Goal: Transaction & Acquisition: Purchase product/service

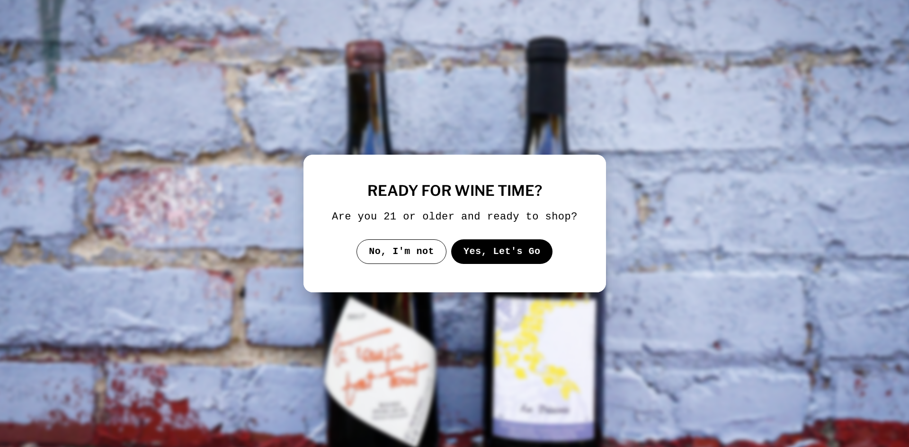
select select "**********"
click at [500, 257] on button "Yes, Let's Go" at bounding box center [502, 251] width 102 height 25
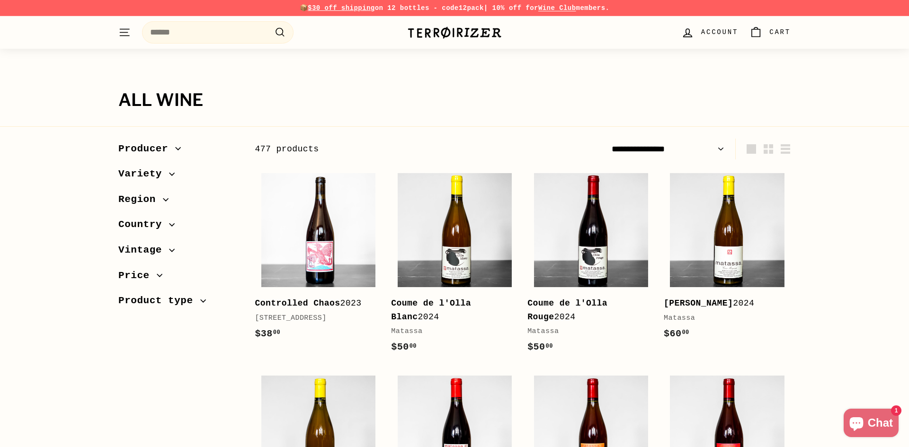
scroll to position [353, 0]
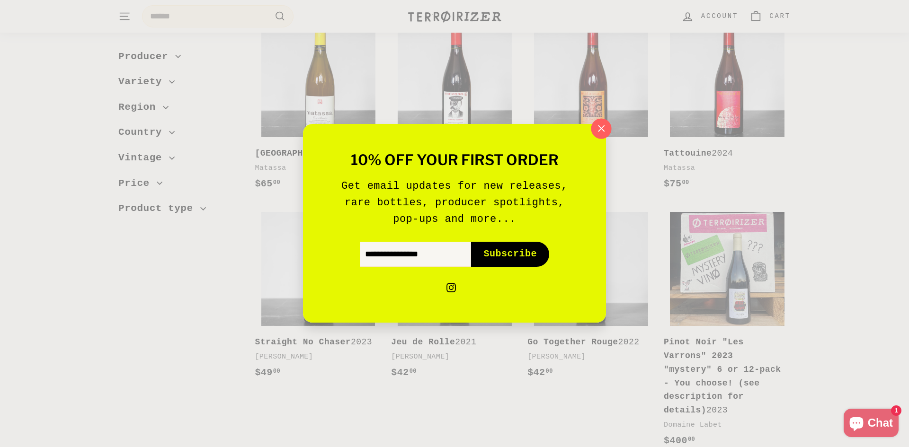
click at [598, 127] on icon "button" at bounding box center [601, 129] width 14 height 14
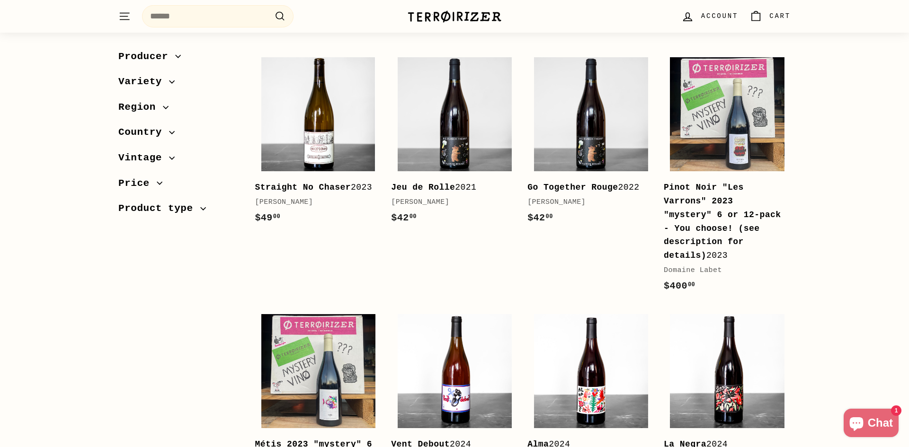
scroll to position [492, 0]
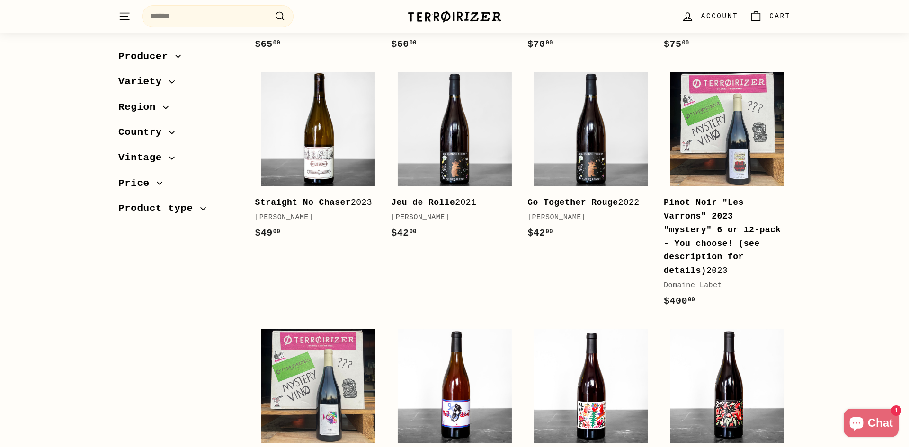
click at [145, 88] on span "Variety" at bounding box center [143, 82] width 51 height 16
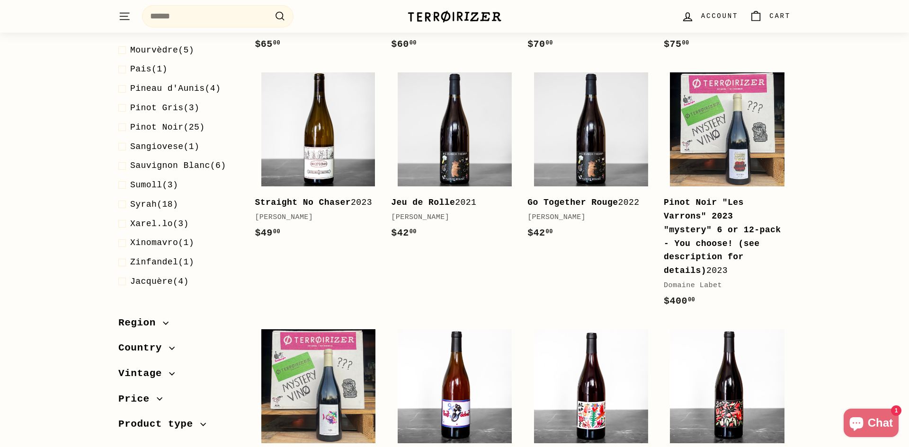
scroll to position [0, 0]
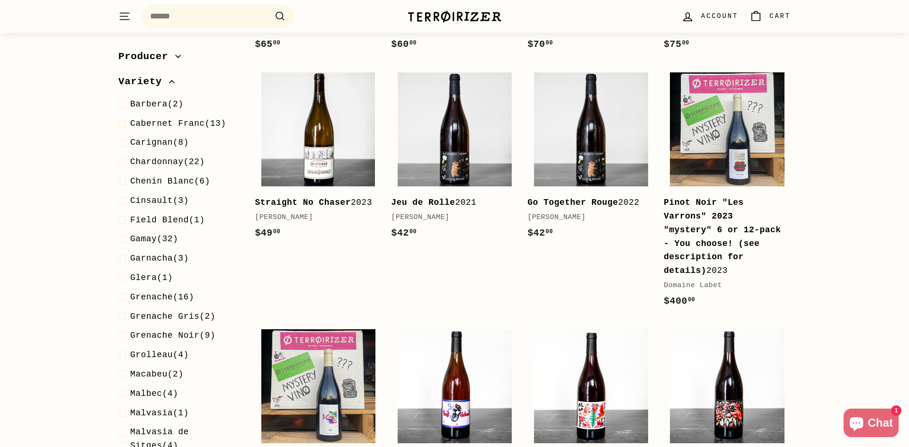
click at [143, 80] on span "Variety" at bounding box center [143, 82] width 51 height 16
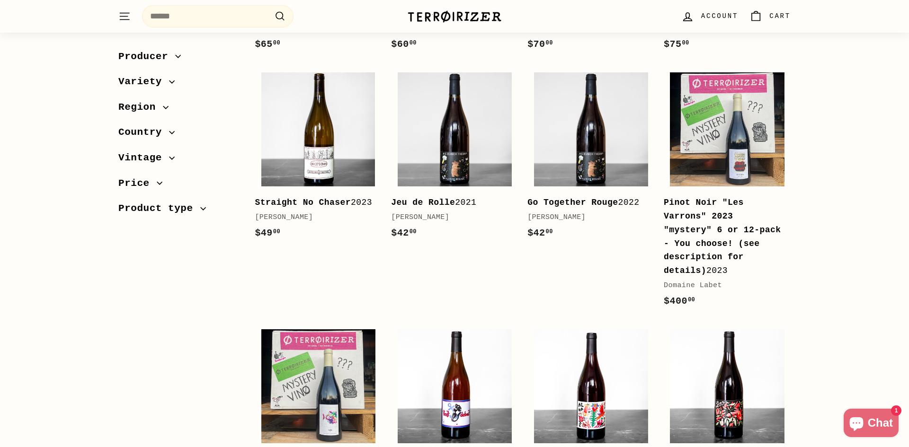
click at [155, 58] on span "Producer" at bounding box center [146, 57] width 57 height 16
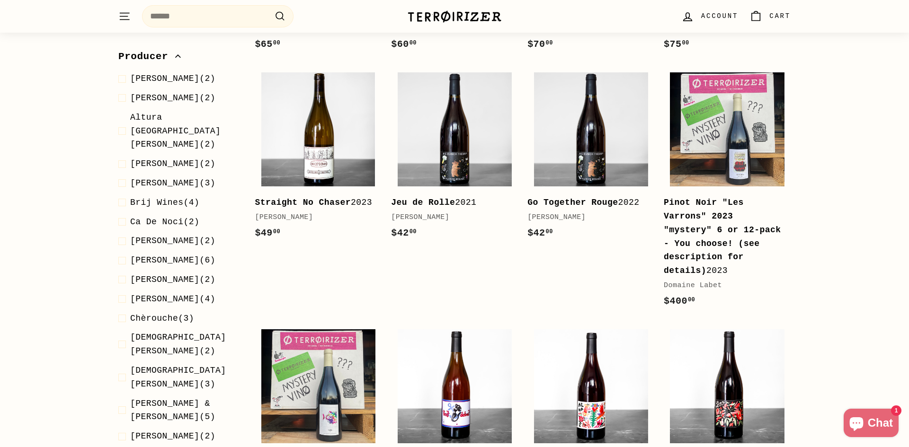
click at [155, 58] on span "Producer" at bounding box center [146, 57] width 57 height 16
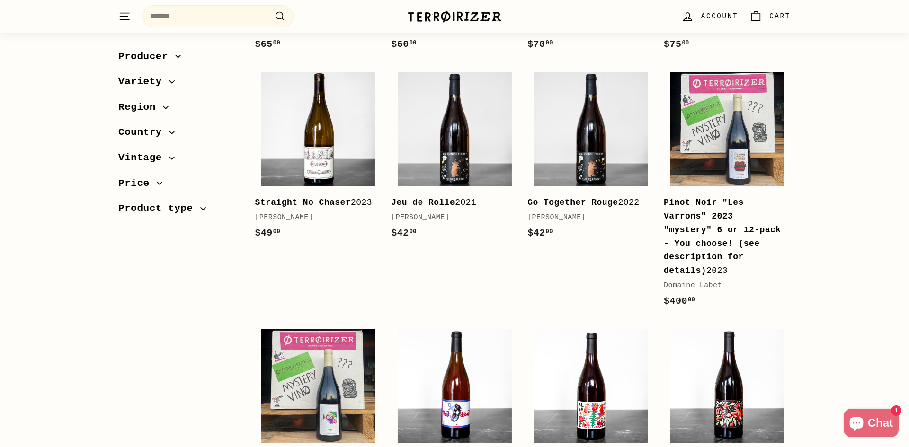
click at [160, 217] on button "Product type" at bounding box center [178, 212] width 121 height 26
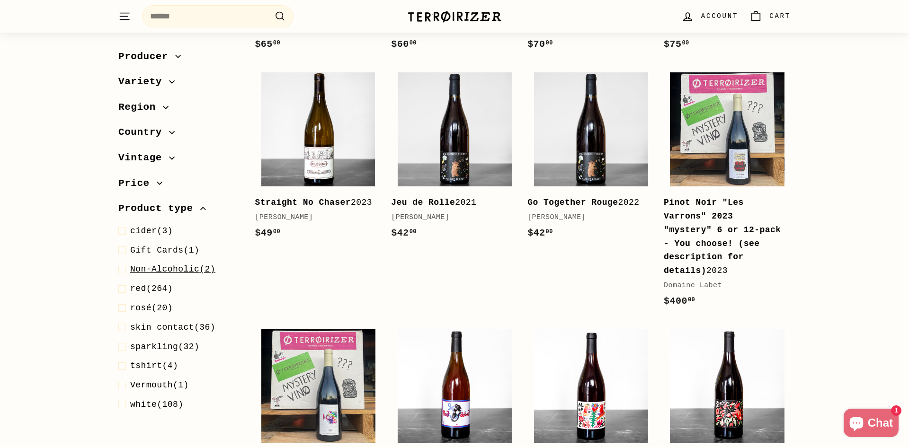
click at [121, 270] on span at bounding box center [124, 270] width 12 height 14
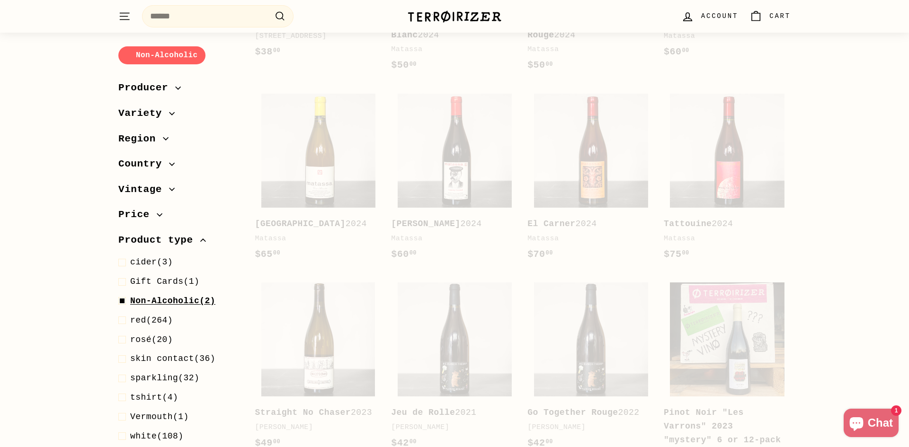
scroll to position [101, 0]
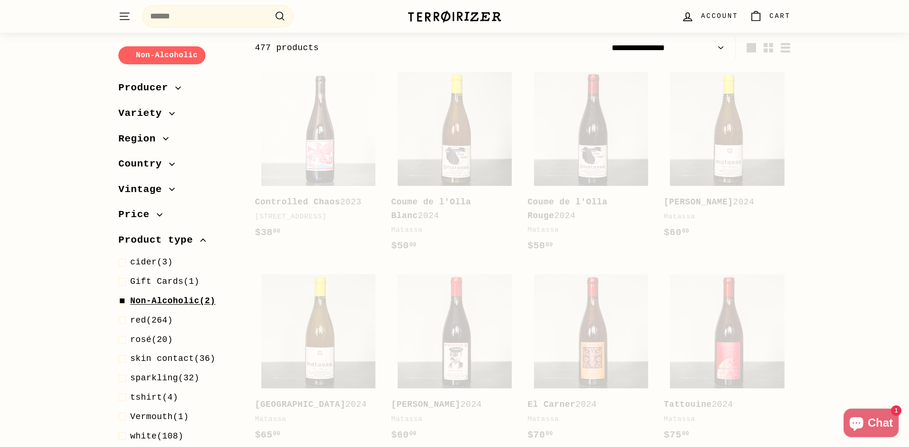
select select "**********"
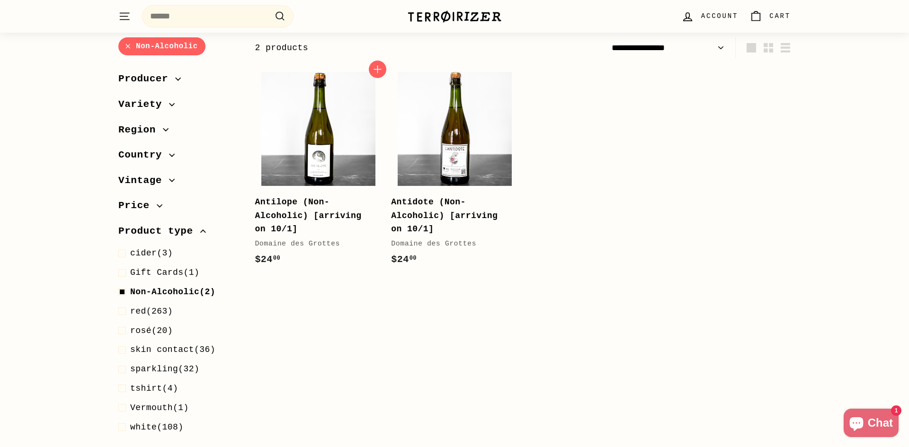
click at [304, 214] on b "Antilope (Non-Alcoholic) [arriving on 10/1]" at bounding box center [308, 215] width 106 height 37
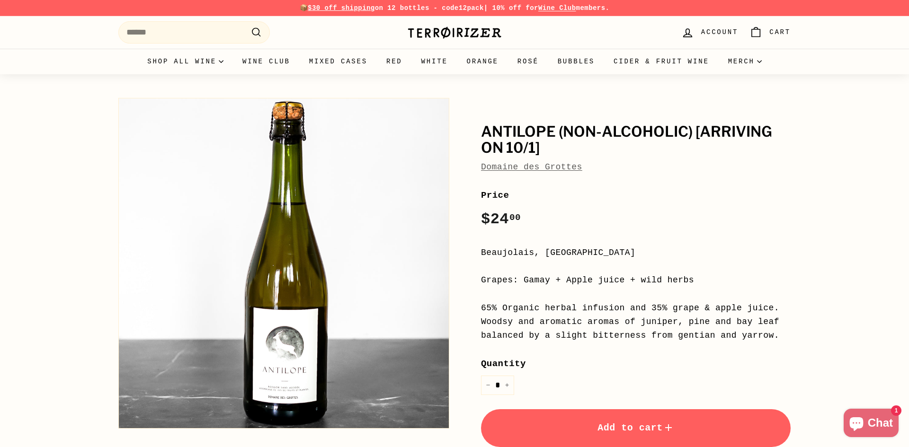
click at [541, 169] on link "Domaine des Grottes" at bounding box center [531, 166] width 101 height 9
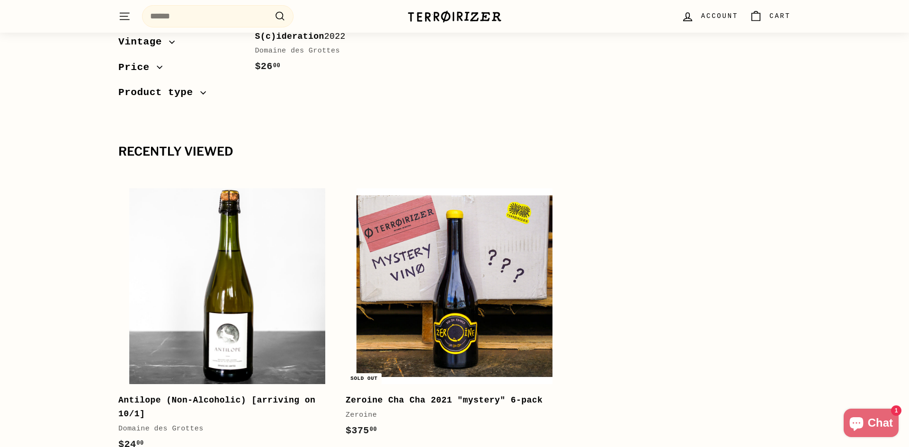
scroll to position [956, 0]
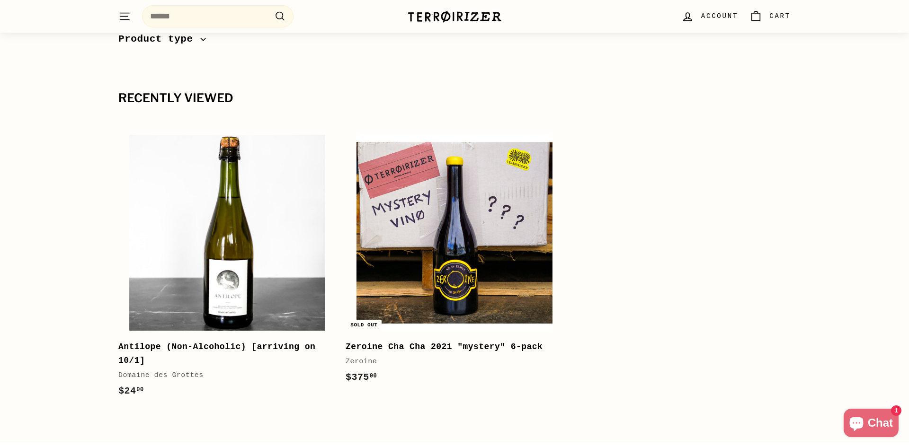
click at [388, 348] on b "Zeroine Cha Cha 2021 "mystery" 6-pack" at bounding box center [444, 346] width 197 height 9
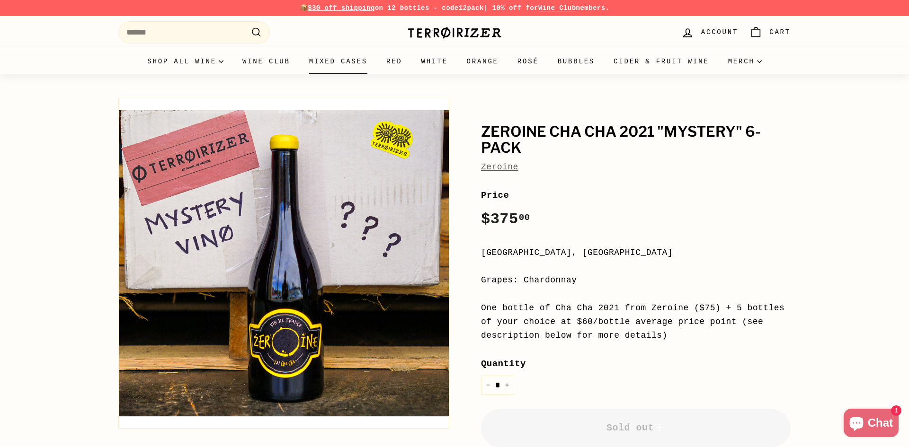
click at [360, 64] on link "Mixed Cases" at bounding box center [338, 62] width 77 height 26
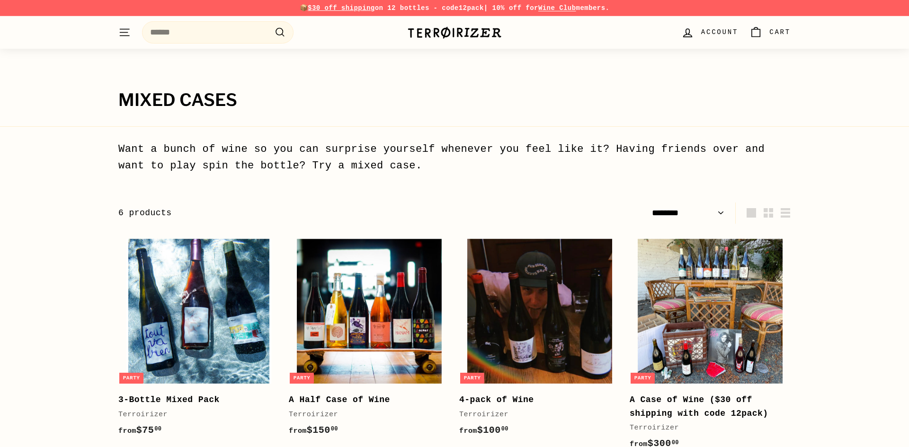
select select "******"
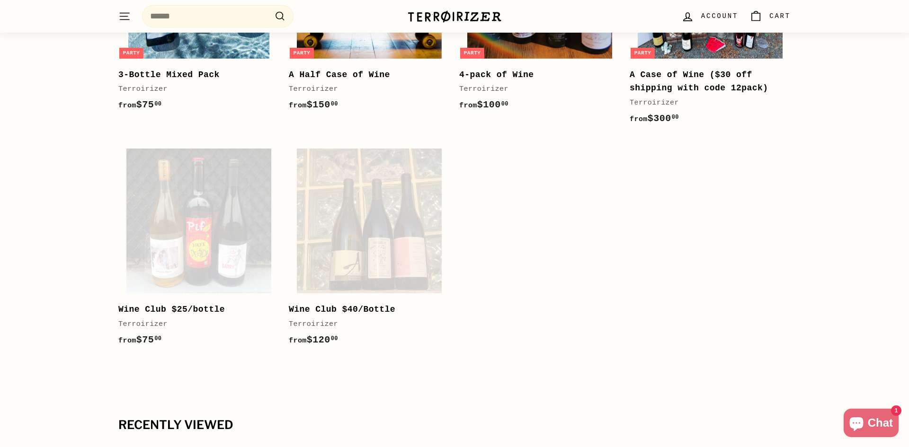
scroll to position [328, 0]
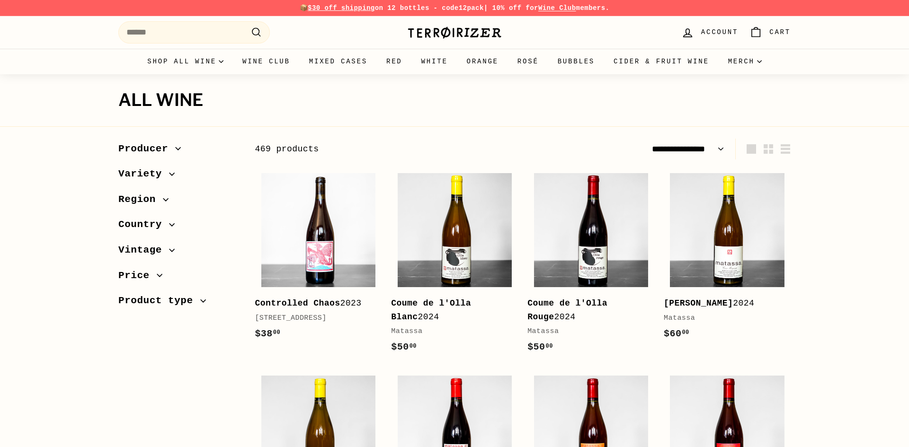
select select "**********"
click at [185, 293] on span "Product type" at bounding box center [159, 301] width 82 height 16
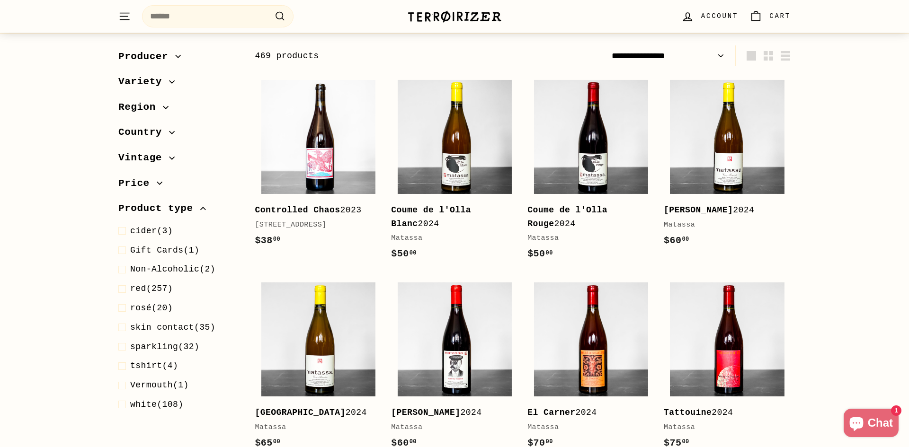
scroll to position [94, 0]
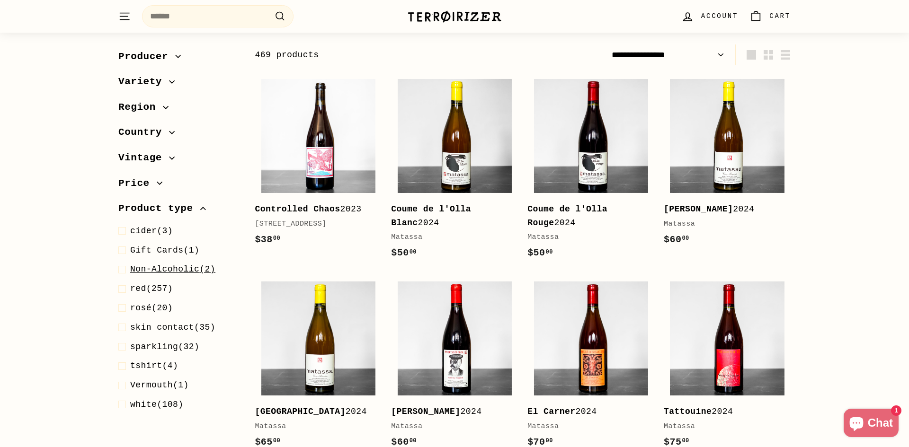
click at [169, 270] on span "Non-Alcoholic" at bounding box center [164, 269] width 69 height 9
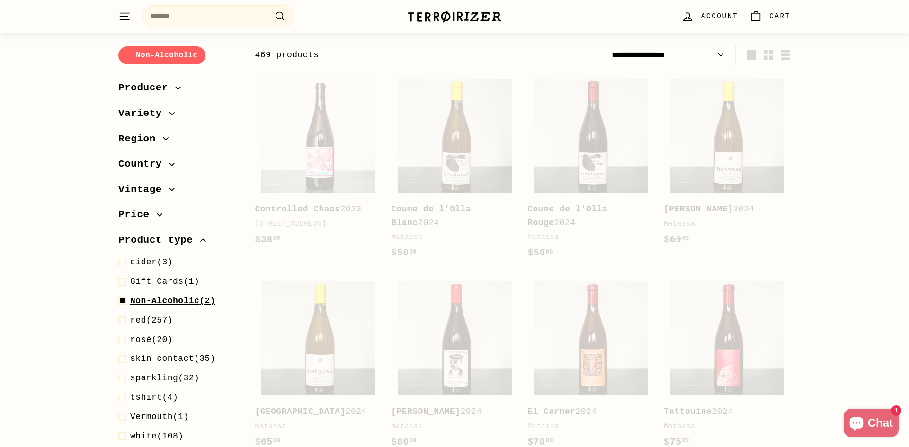
scroll to position [101, 0]
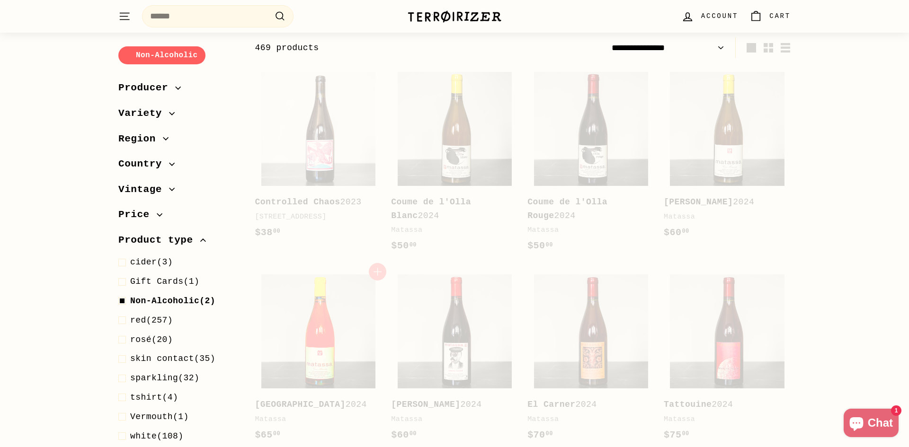
select select "**********"
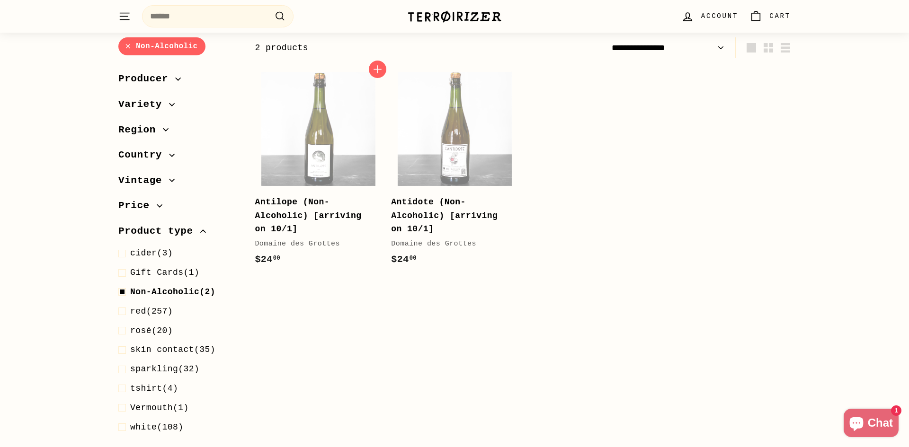
click at [274, 222] on div "Antilope (Non-Alcoholic) [arriving on 10/1]" at bounding box center [313, 215] width 117 height 41
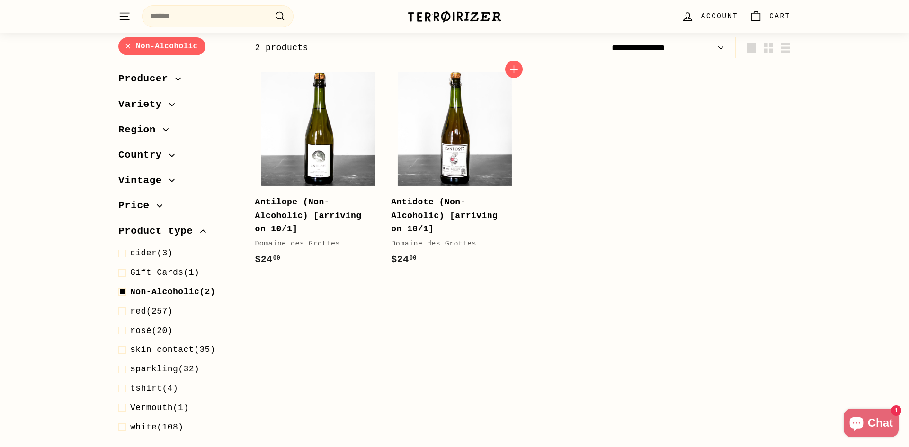
click at [404, 211] on b "Antidote (Non-Alcoholic) [arriving on 10/1]" at bounding box center [444, 215] width 106 height 37
click at [308, 208] on div "Antilope (Non-Alcoholic) [arriving on 10/1]" at bounding box center [313, 215] width 117 height 41
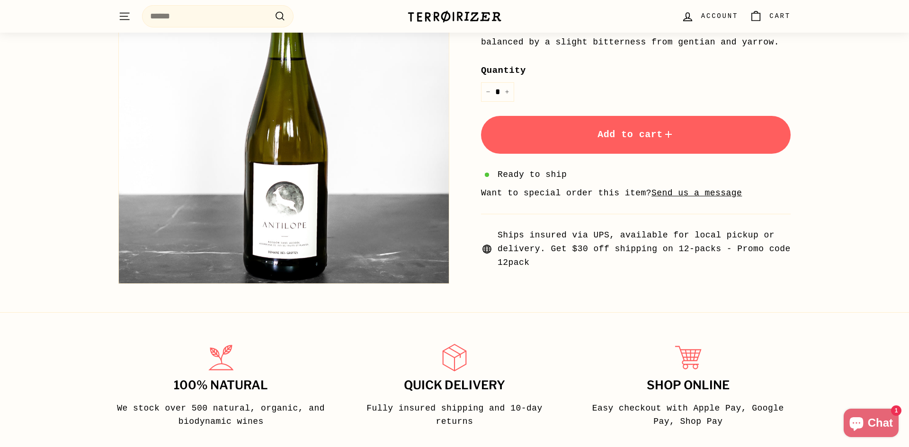
scroll to position [297, 0]
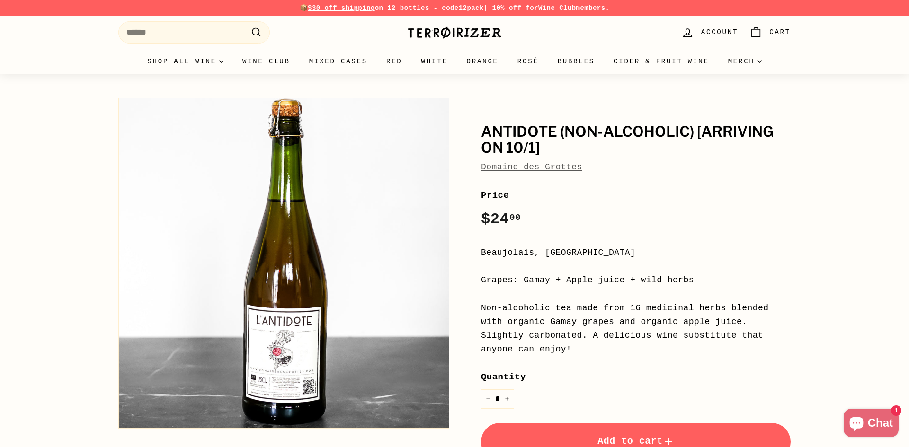
click at [300, 347] on button "Zoom" at bounding box center [284, 263] width 330 height 330
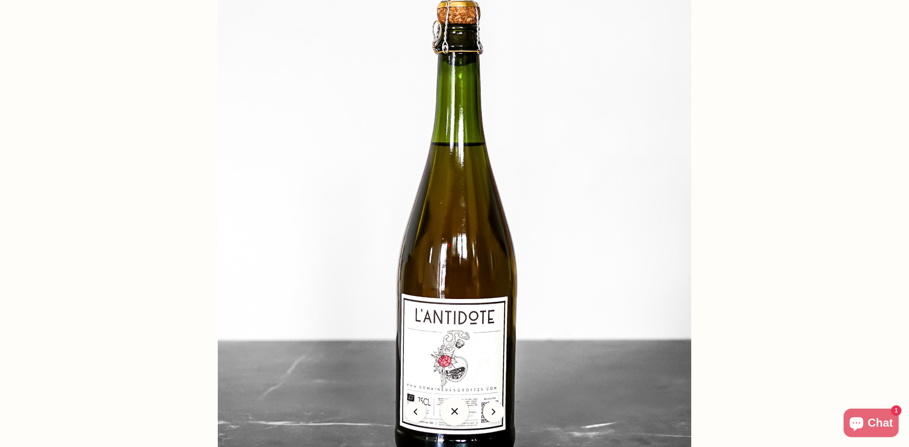
scroll to position [90, 0]
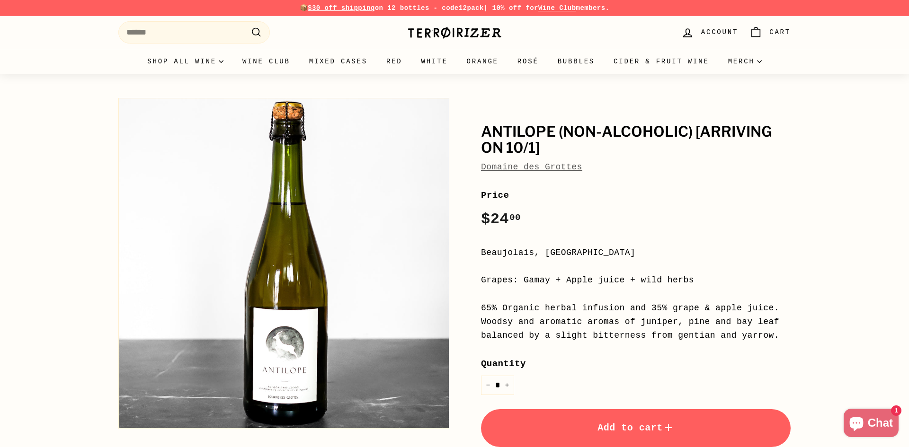
click at [662, 438] on button "Add to cart" at bounding box center [636, 428] width 310 height 38
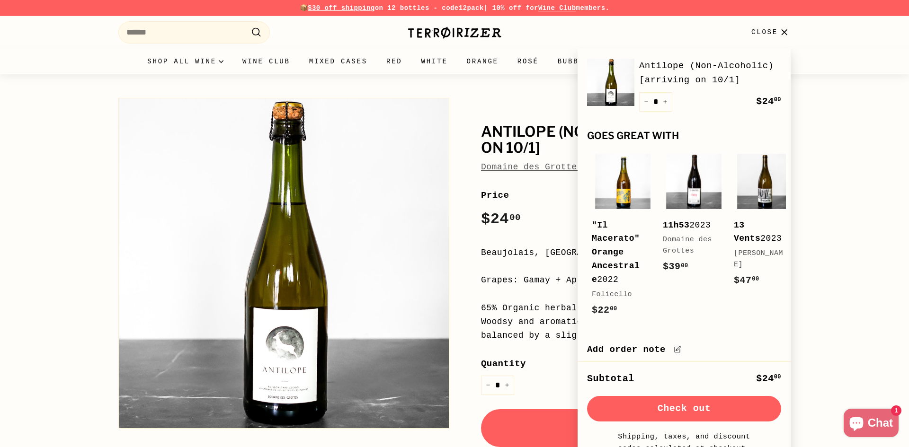
click at [537, 171] on link "Domaine des Grottes" at bounding box center [531, 166] width 101 height 9
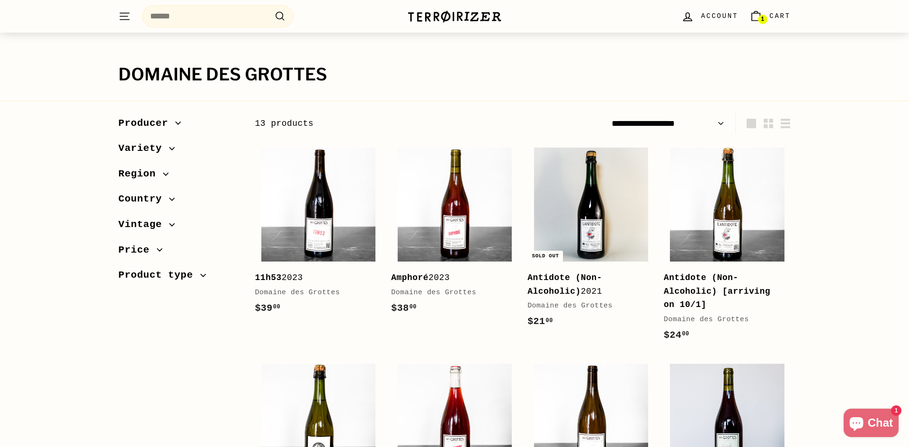
scroll to position [87, 0]
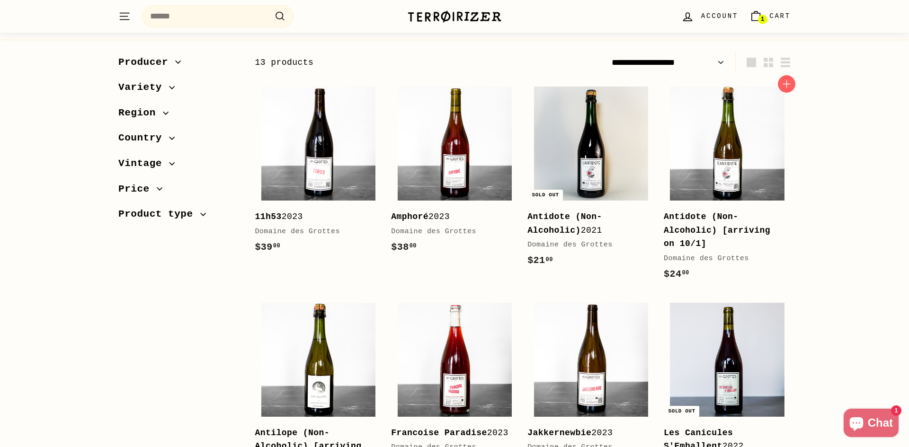
click at [734, 230] on b "Antidote (Non-Alcoholic) [arriving on 10/1]" at bounding box center [717, 230] width 106 height 37
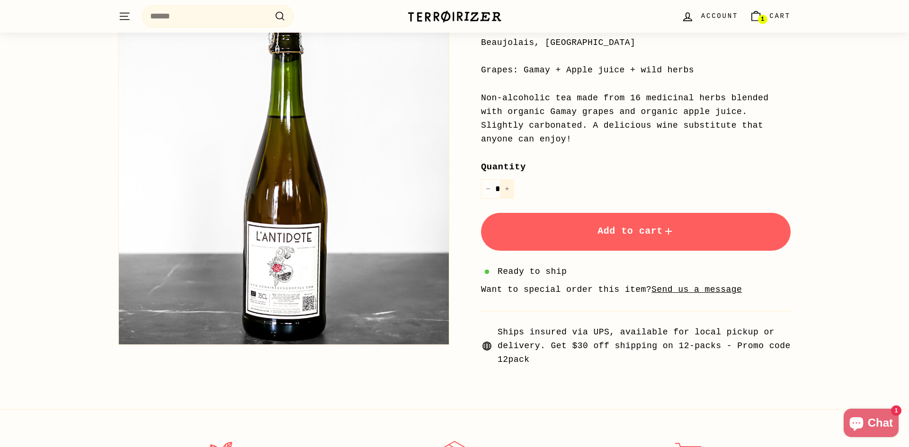
scroll to position [210, 0]
click at [507, 188] on icon "Increase item quantity by one" at bounding box center [507, 188] width 5 height 5
type input "*"
click at [577, 241] on button "Add to cart" at bounding box center [636, 232] width 310 height 38
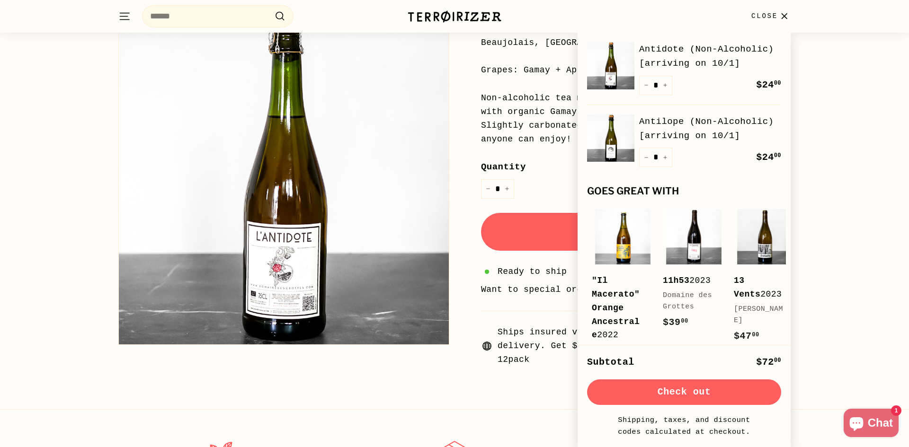
click at [702, 399] on button "Check out" at bounding box center [684, 393] width 194 height 26
